Goal: Navigation & Orientation: Find specific page/section

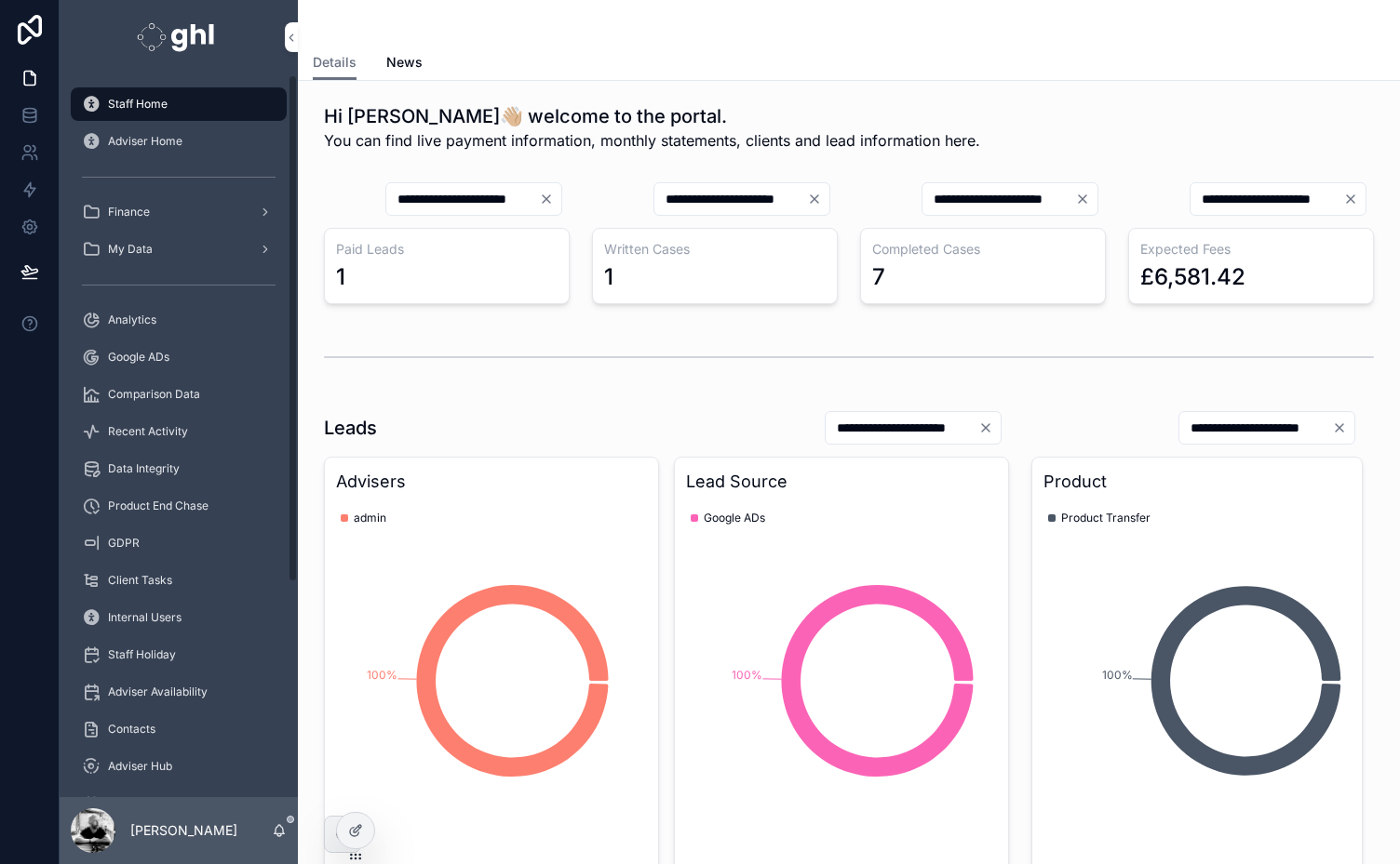
click at [291, 585] on div "Staff Home Adviser Home Finance My Data Analytics Google ADs Comparison Data Re…" at bounding box center [179, 582] width 238 height 994
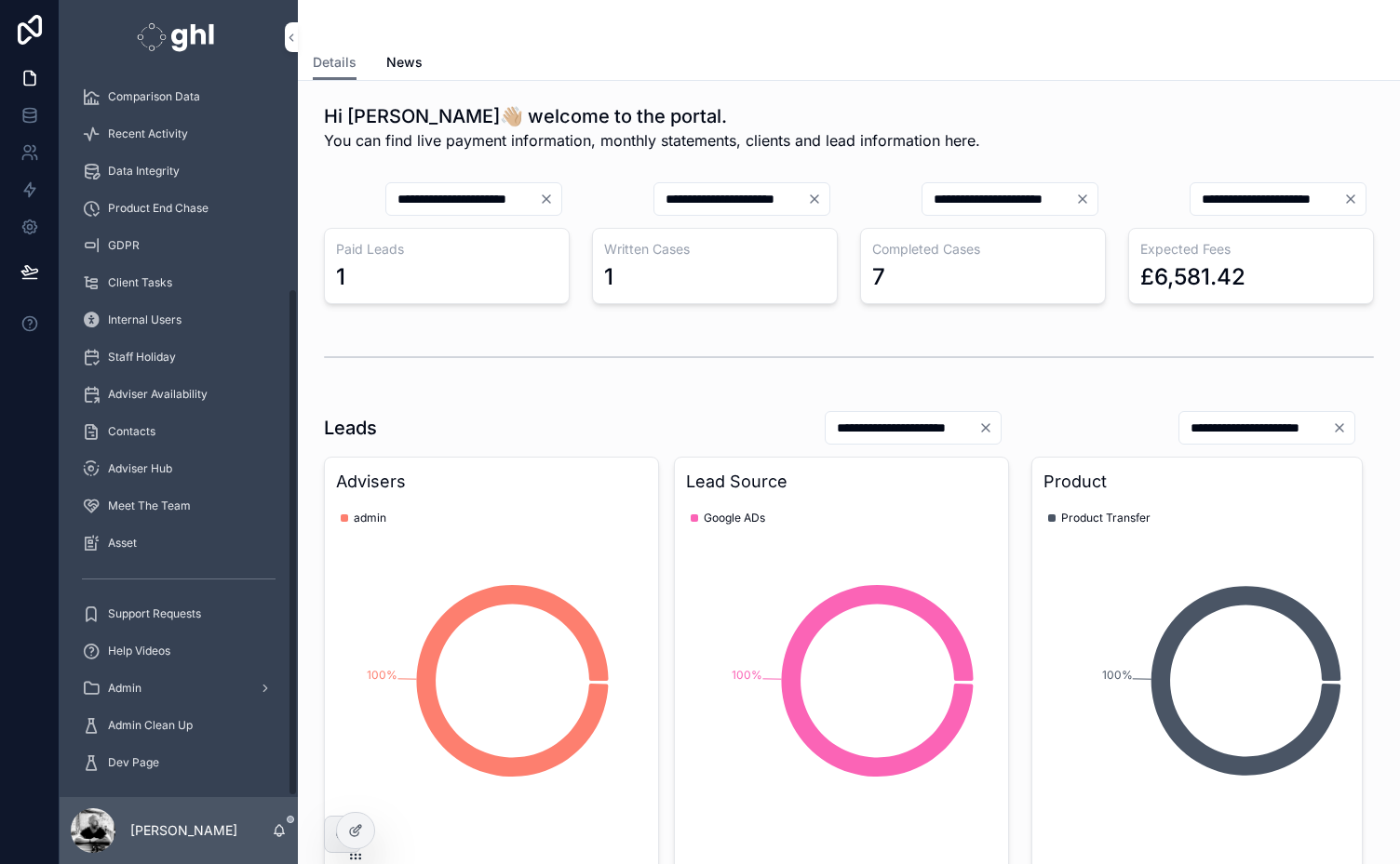
scroll to position [304, 0]
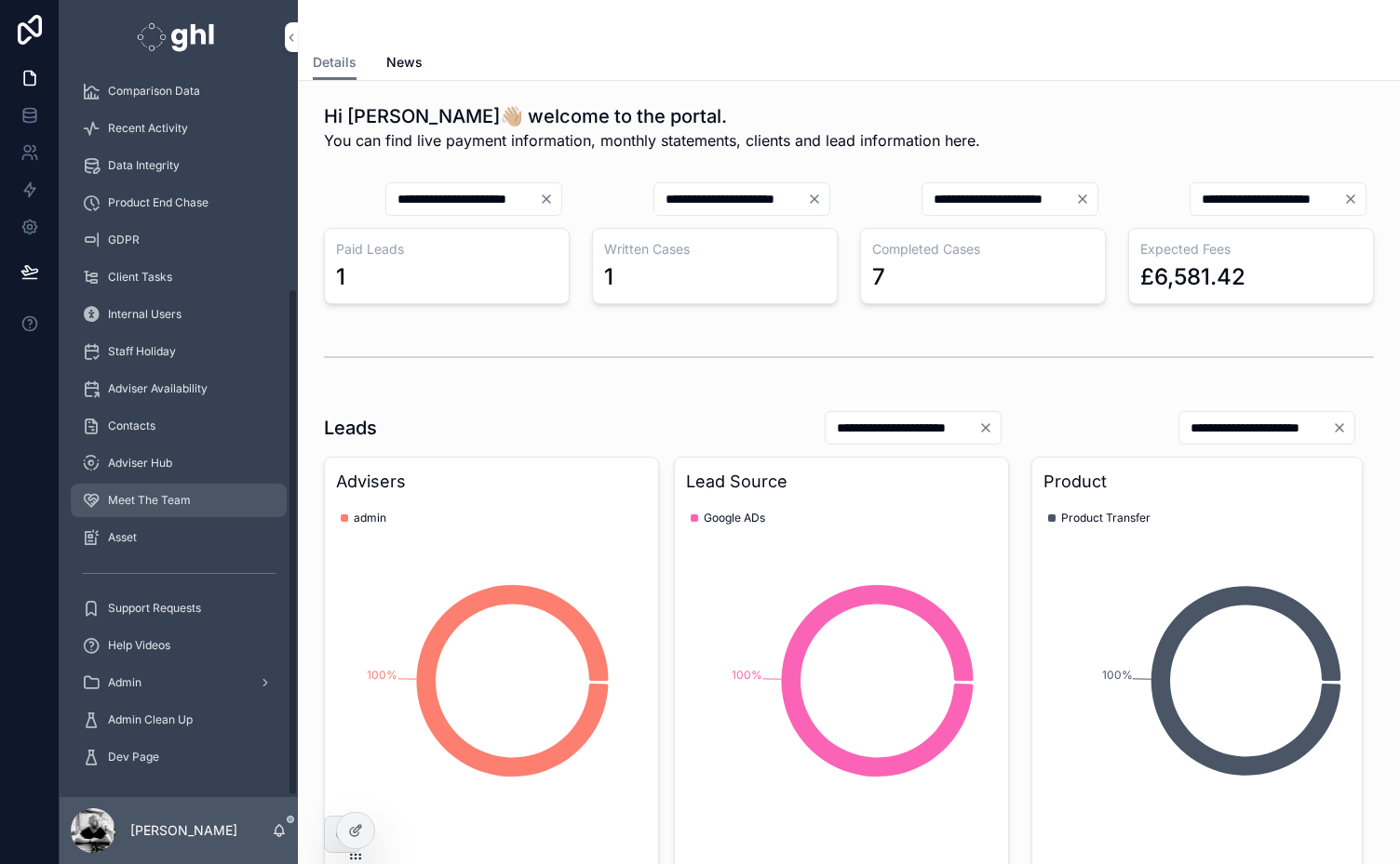
click at [145, 496] on span "Meet The Team" at bounding box center [149, 500] width 83 height 14
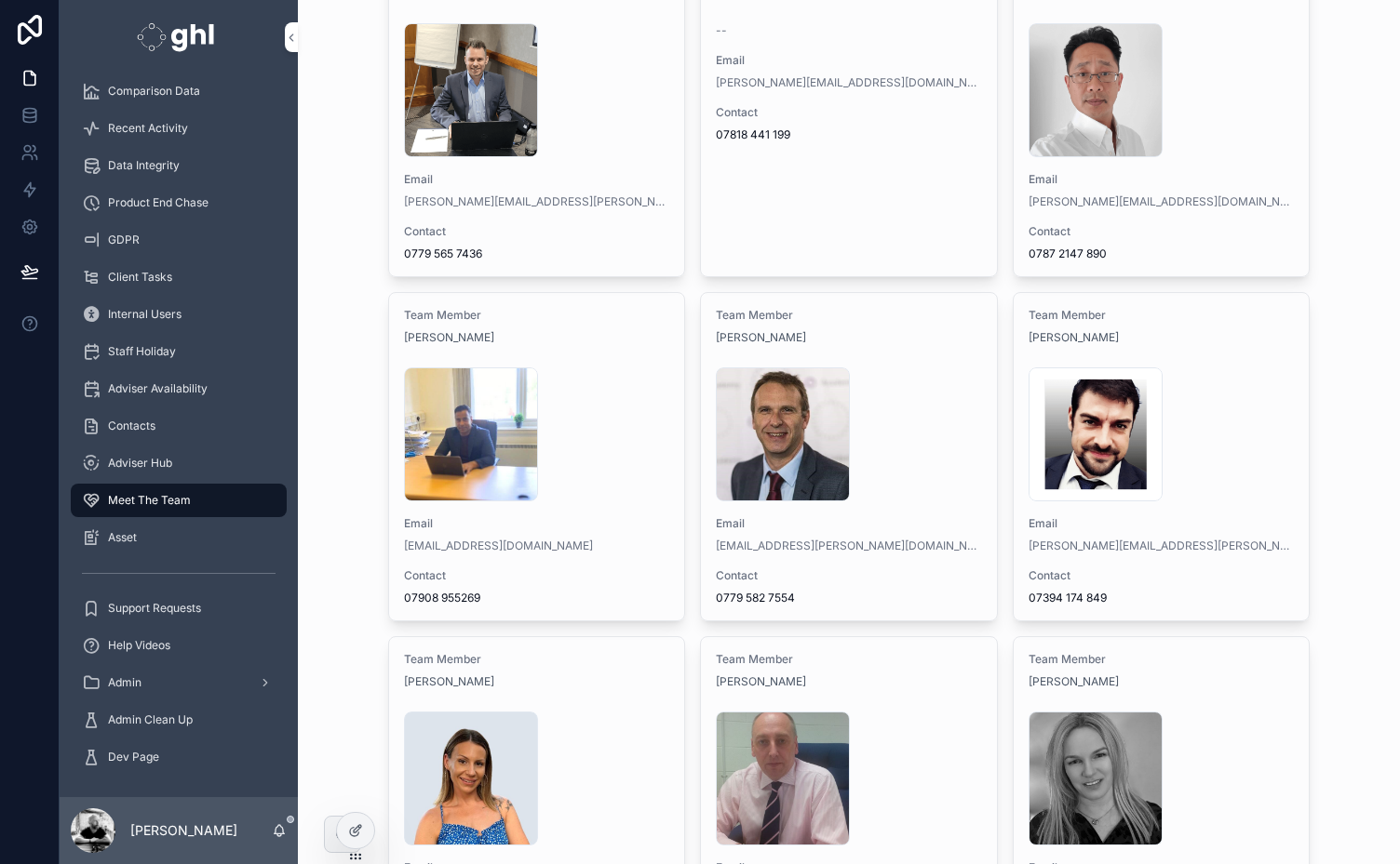
scroll to position [2822, 0]
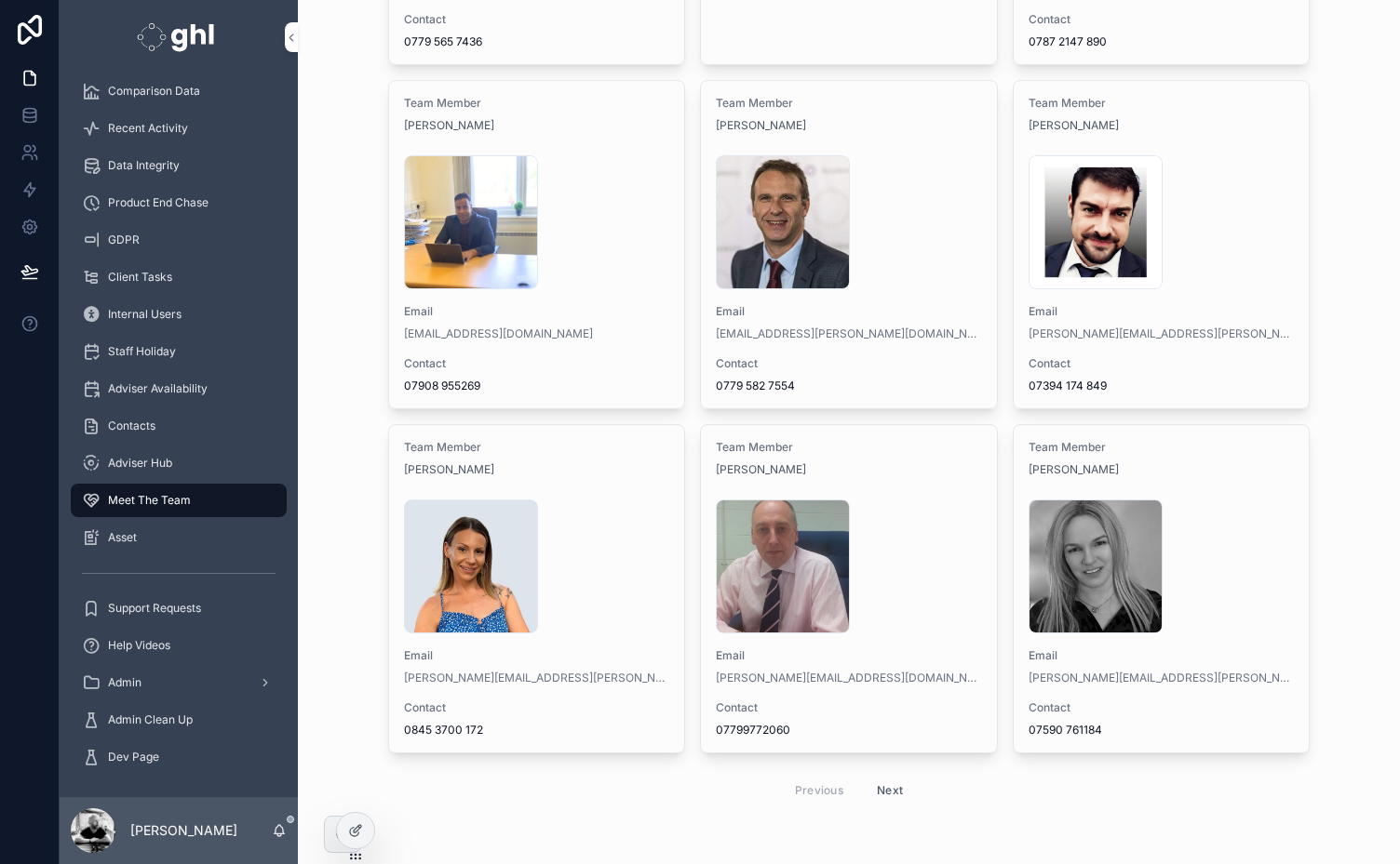
click at [886, 783] on button "Next" at bounding box center [889, 790] width 52 height 29
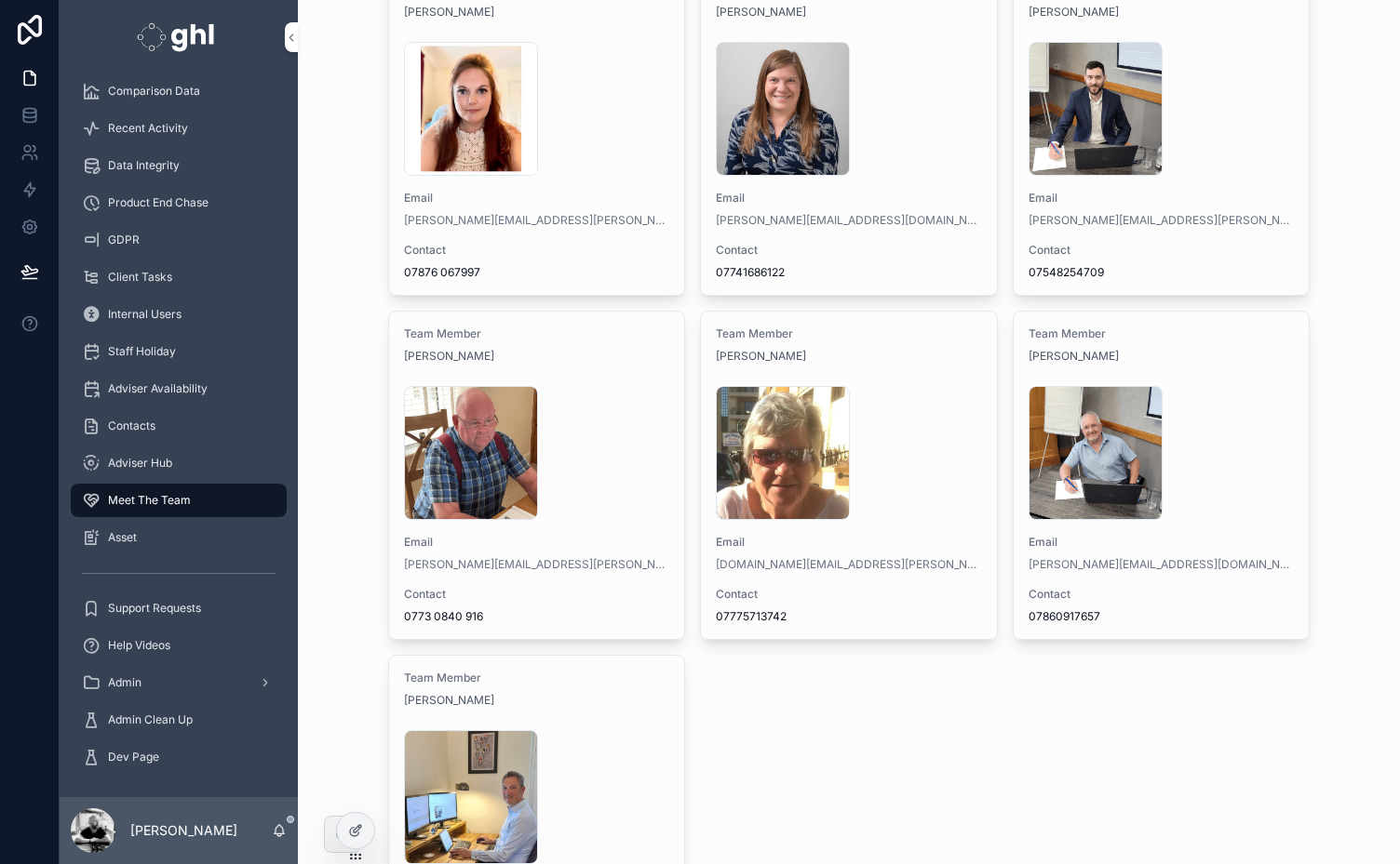
scroll to position [761, 0]
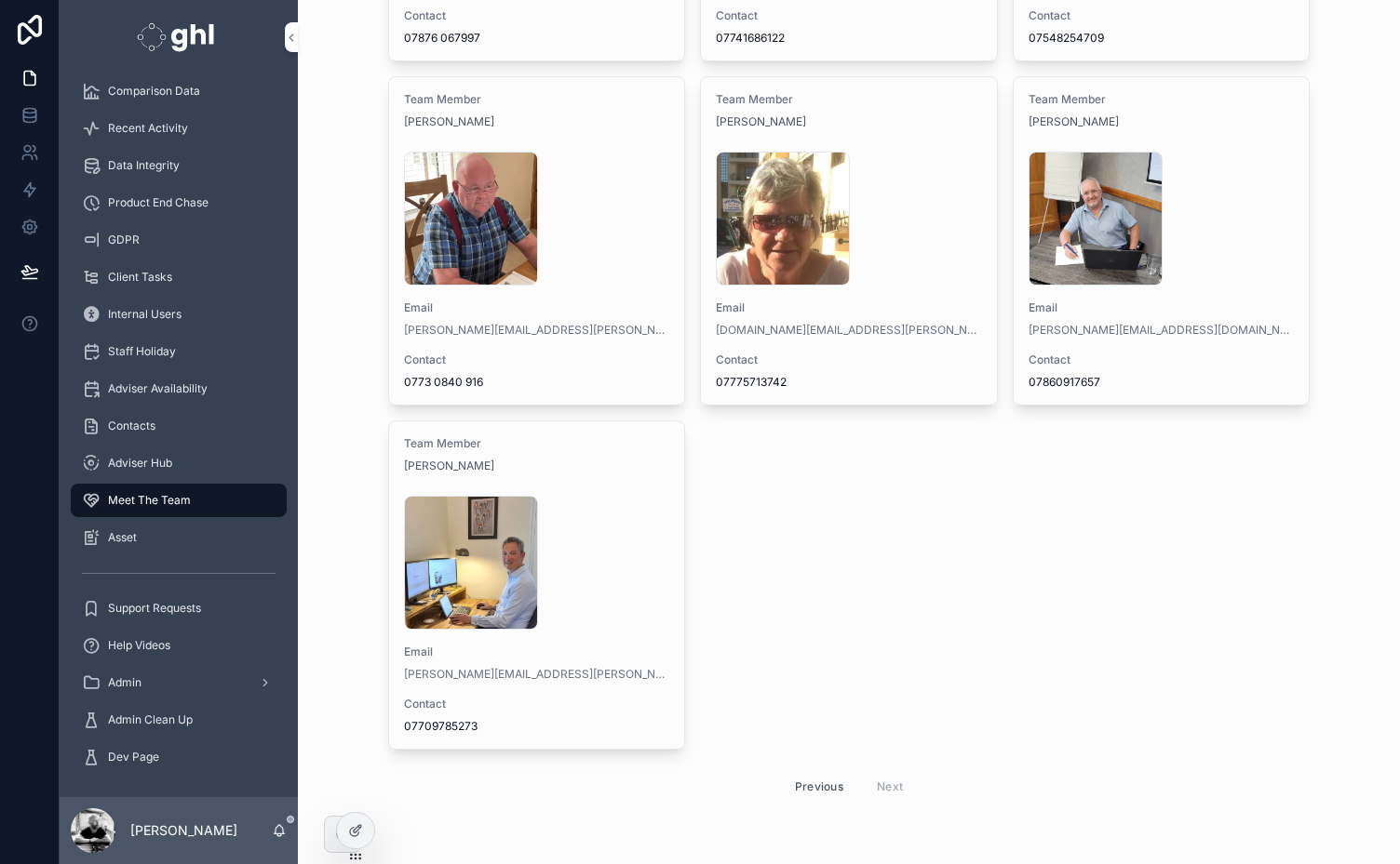
click at [811, 779] on button "Previous" at bounding box center [818, 786] width 74 height 29
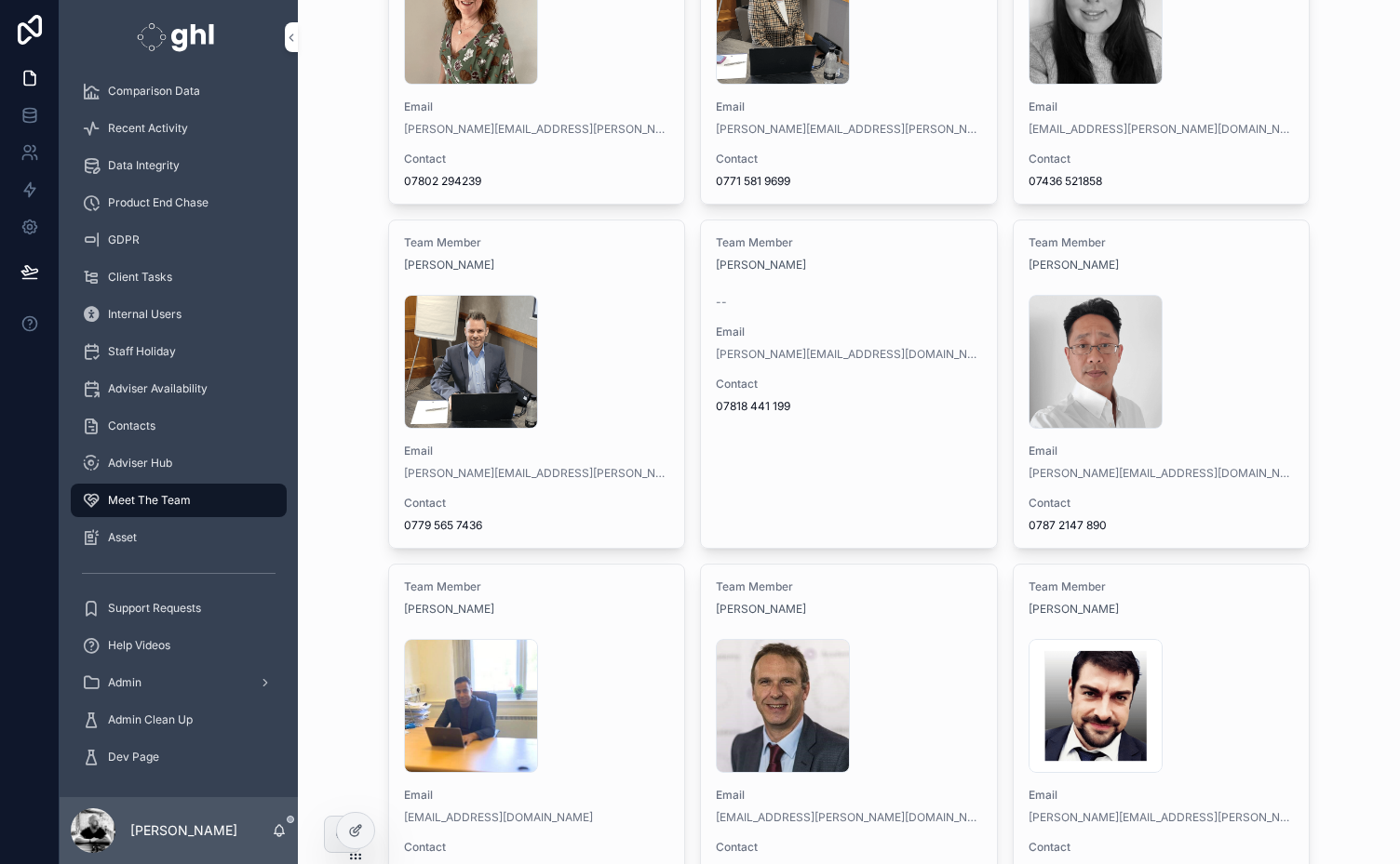
scroll to position [2346, 0]
